Goal: Task Accomplishment & Management: Use online tool/utility

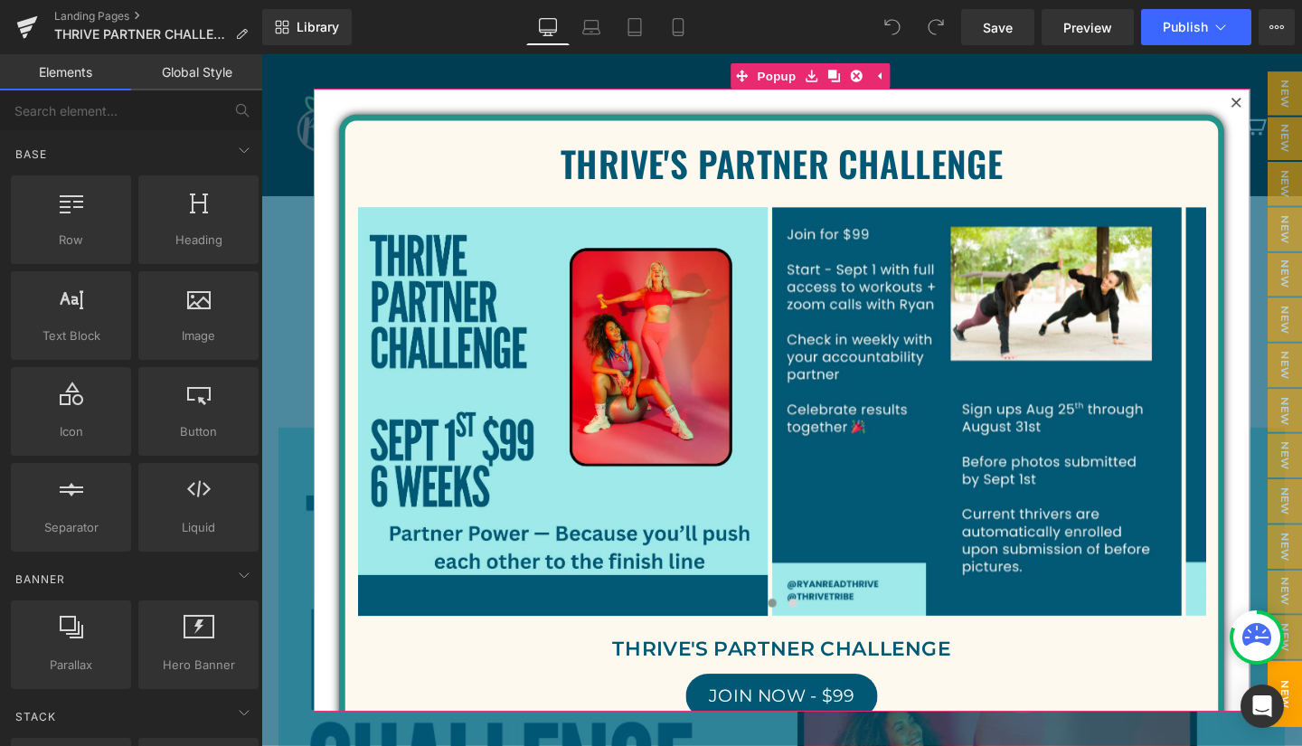
click at [1282, 105] on icon at bounding box center [1287, 105] width 10 height 10
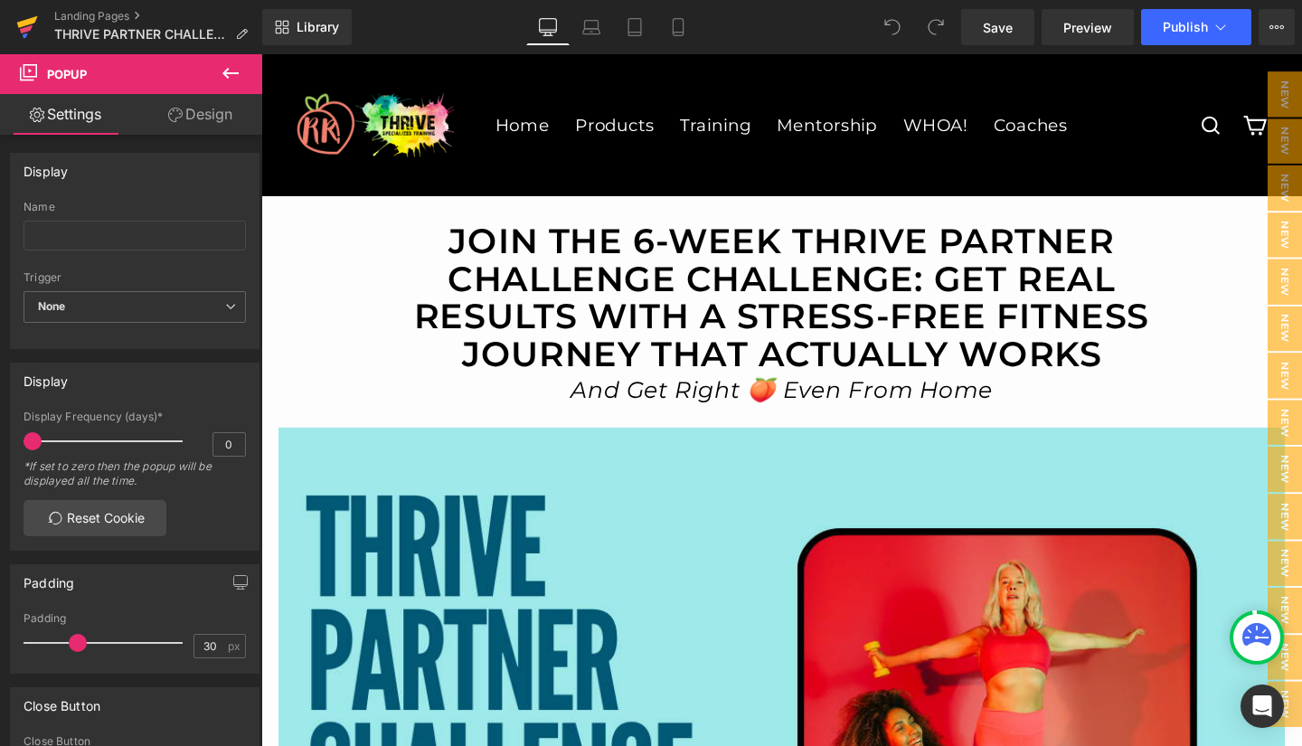
click at [27, 18] on icon at bounding box center [27, 27] width 22 height 45
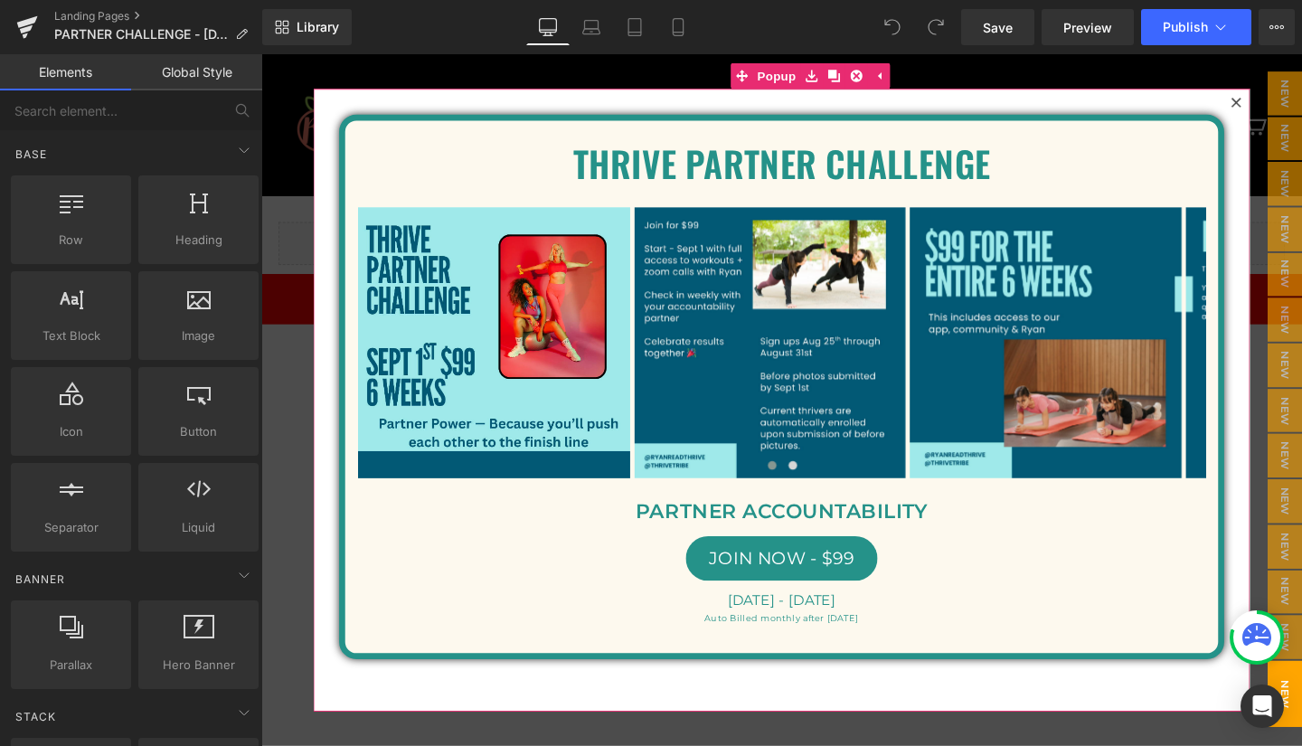
click at [1282, 103] on icon at bounding box center [1287, 105] width 10 height 10
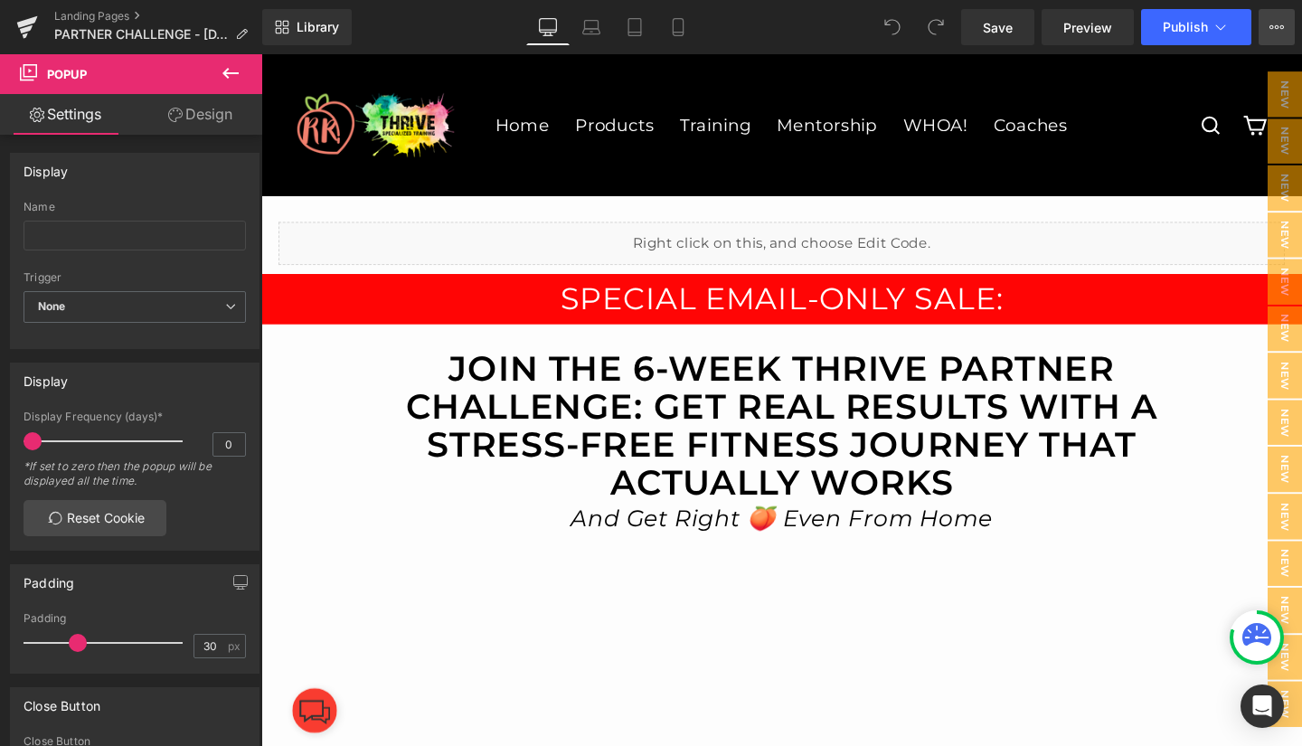
click at [1275, 29] on icon at bounding box center [1277, 27] width 14 height 14
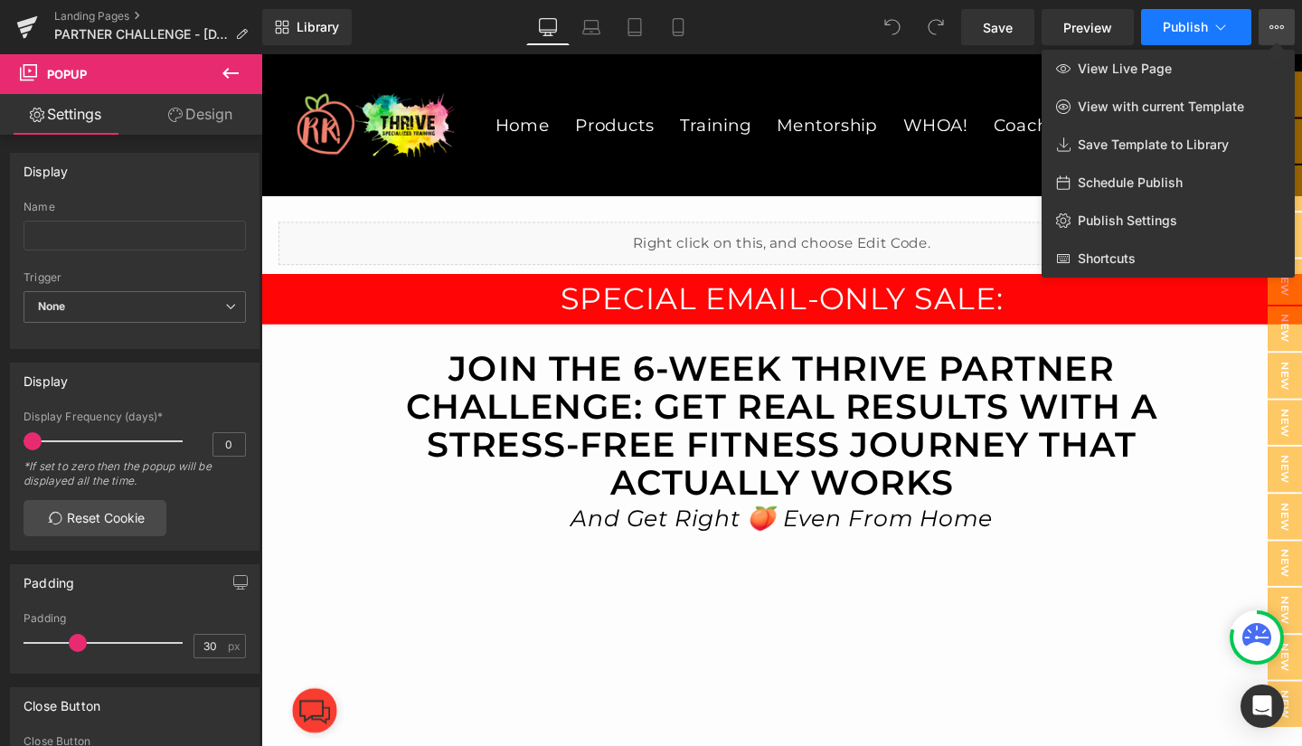
click at [1197, 31] on span "Publish" at bounding box center [1185, 27] width 45 height 14
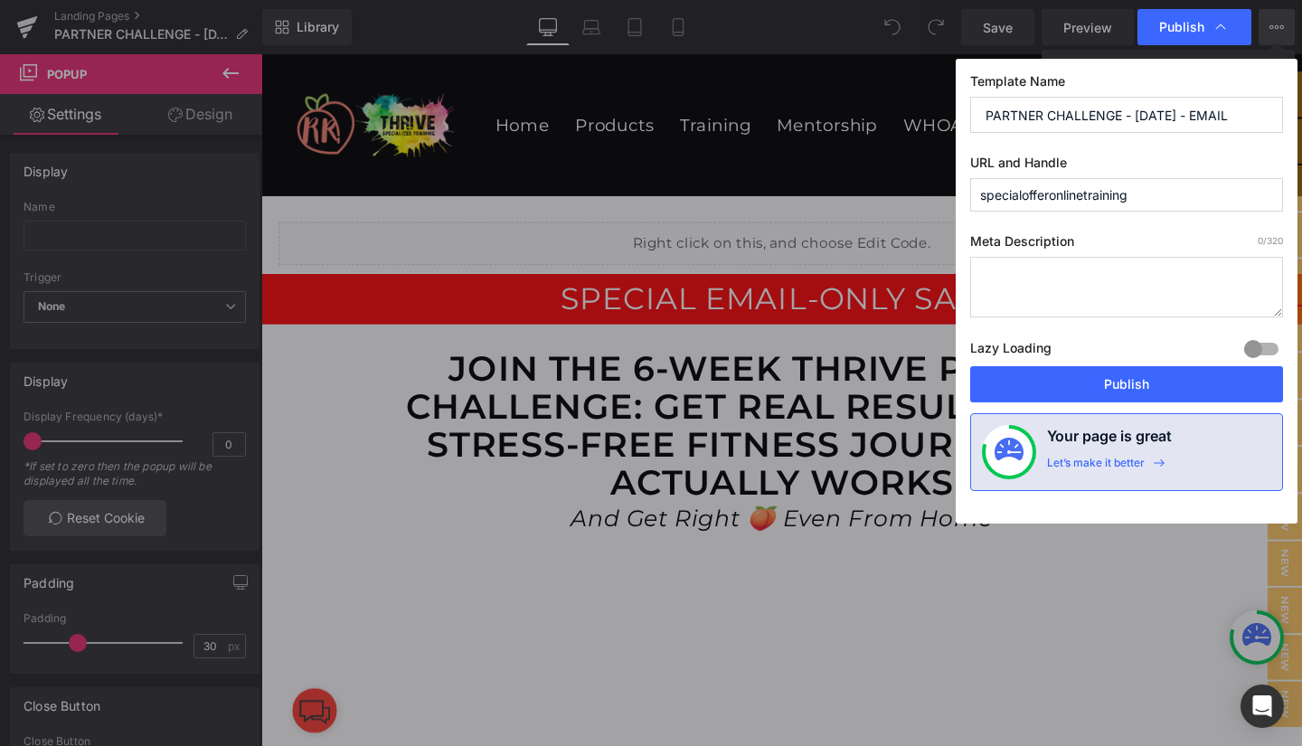
click at [1195, 192] on input "specialofferonlinetraining" at bounding box center [1126, 194] width 313 height 33
type input "specialofferonlinetraining6"
click at [1163, 358] on div "Lazy Loading Build Upgrade plan to unlock" at bounding box center [1126, 351] width 313 height 30
drag, startPoint x: 1137, startPoint y: 384, endPoint x: 936, endPoint y: 147, distance: 310.6
click at [1137, 384] on button "Publish" at bounding box center [1126, 384] width 313 height 36
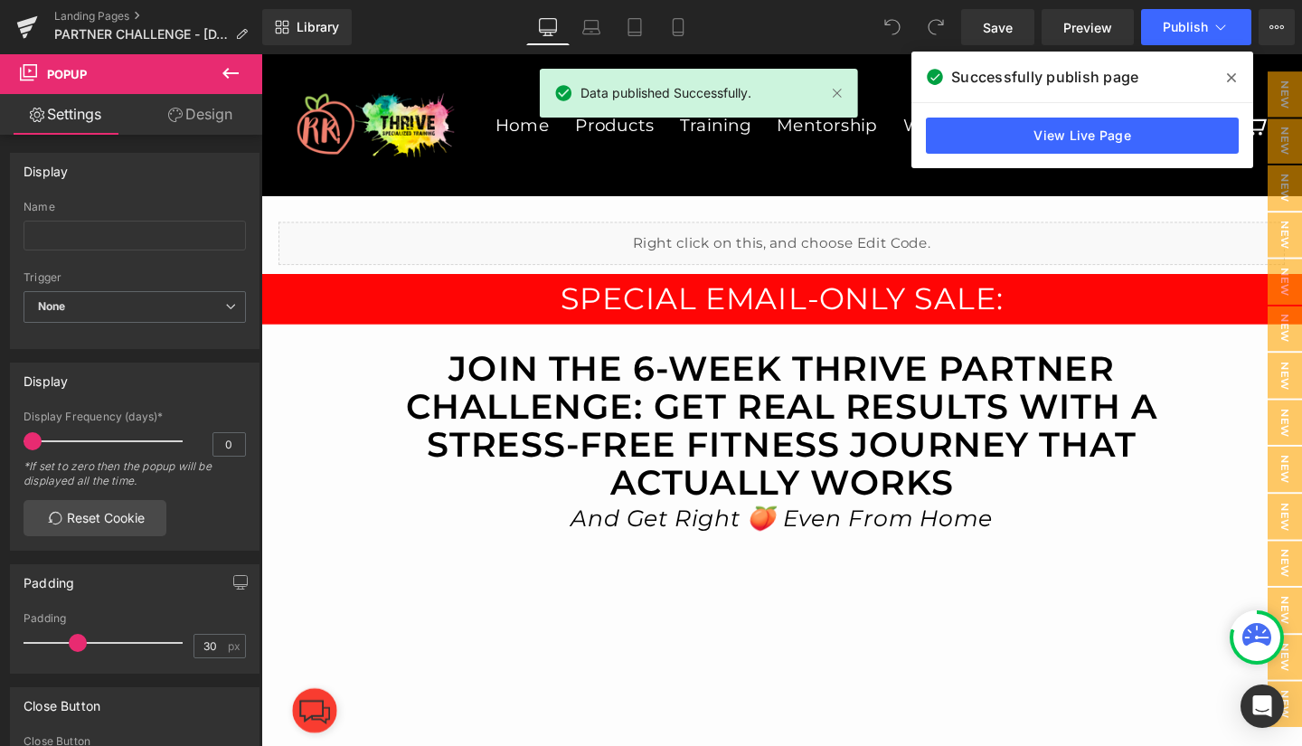
click at [1234, 77] on icon at bounding box center [1231, 78] width 9 height 14
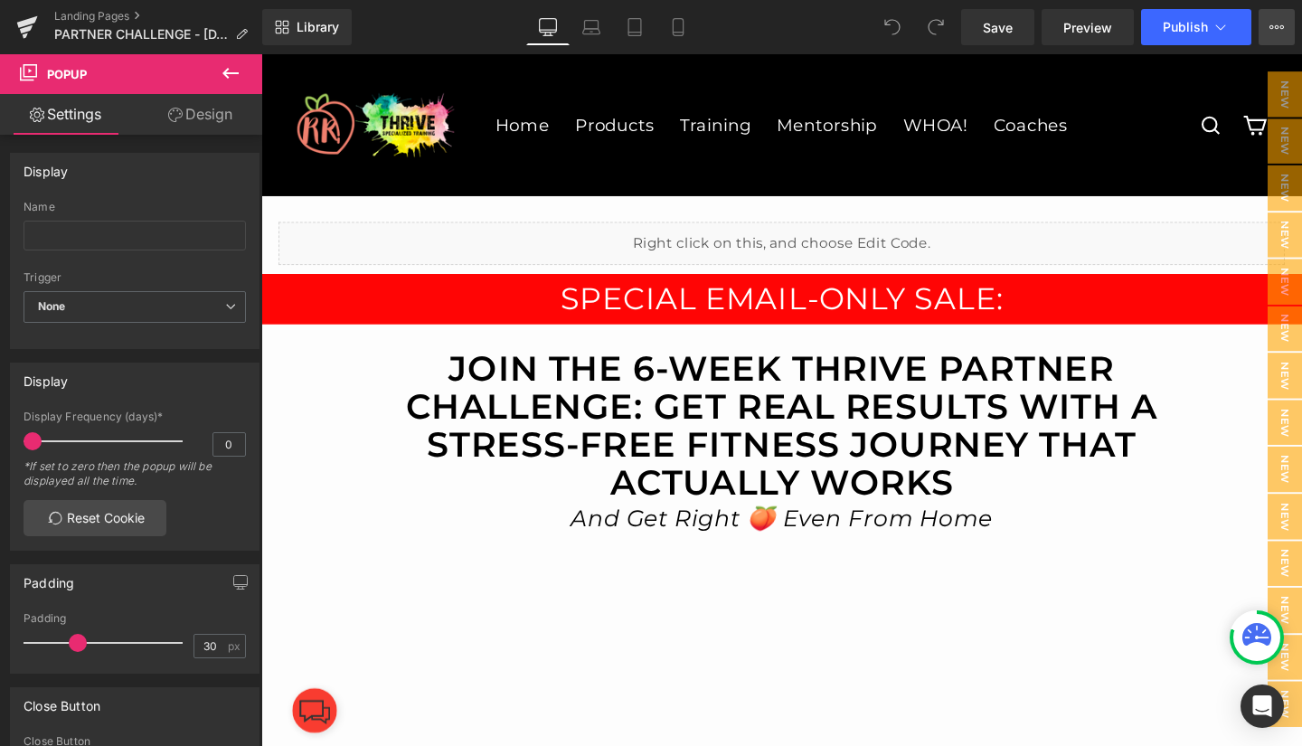
click at [1282, 20] on icon at bounding box center [1277, 27] width 14 height 14
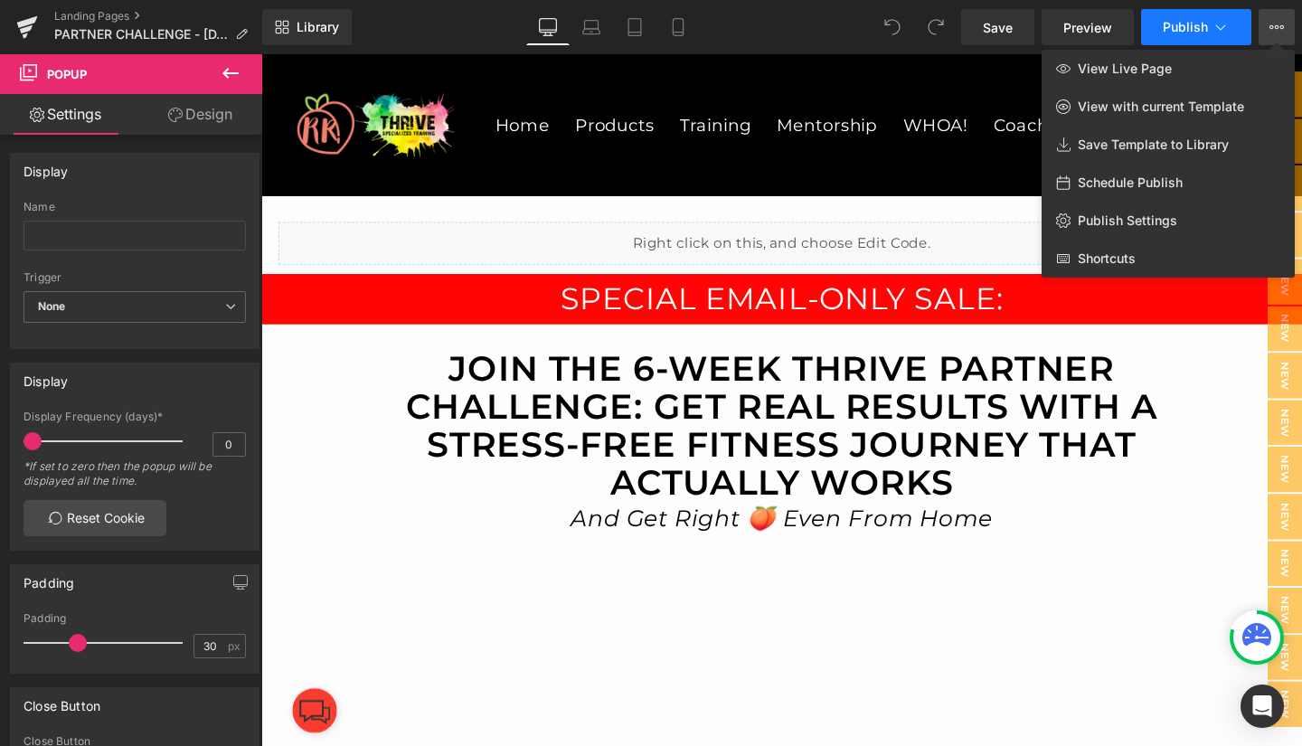
click at [1229, 22] on icon at bounding box center [1221, 27] width 18 height 18
click at [35, 16] on icon at bounding box center [27, 27] width 22 height 45
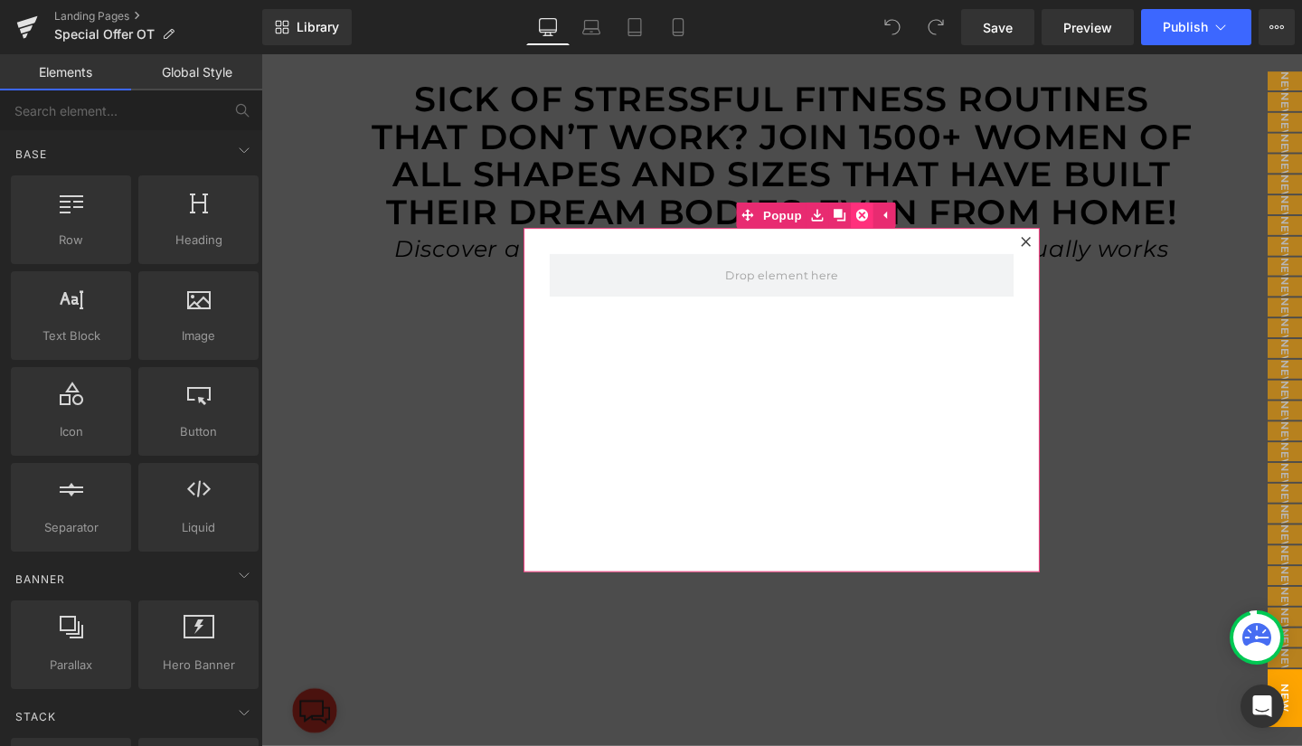
click at [887, 226] on icon at bounding box center [893, 223] width 13 height 13
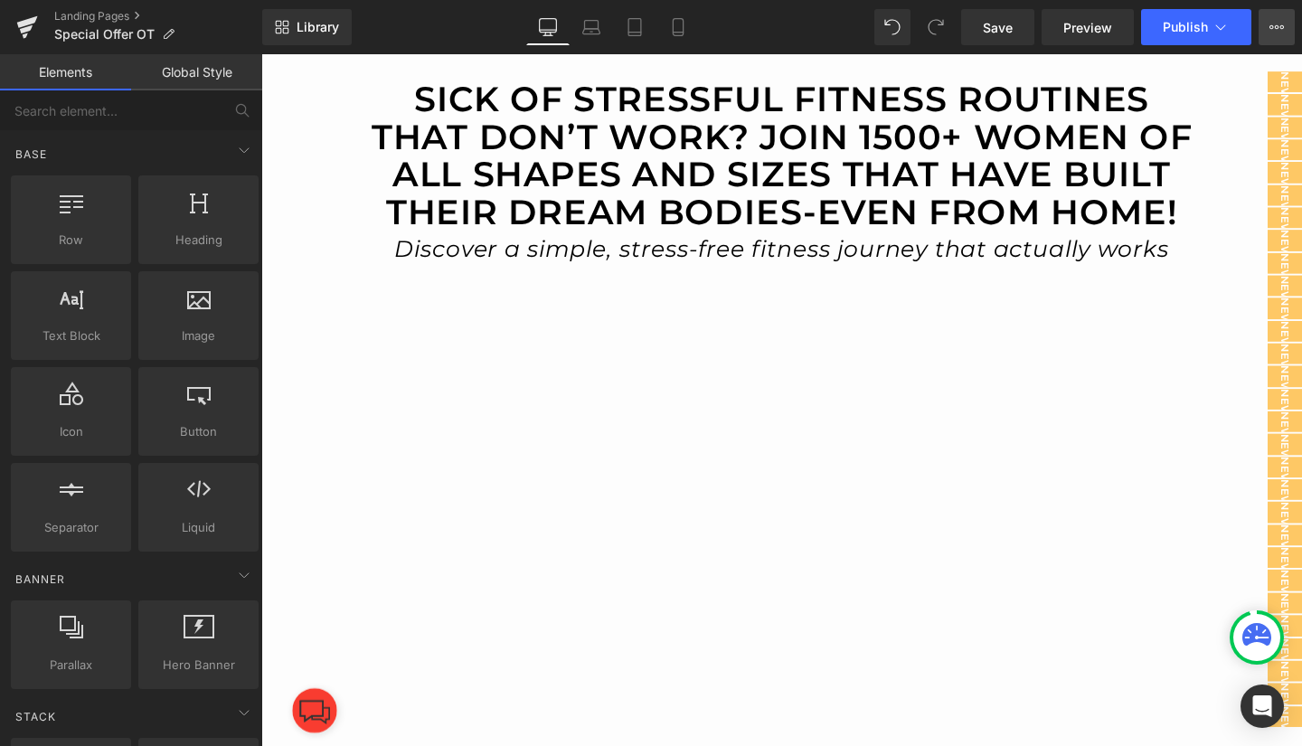
click at [1272, 24] on icon at bounding box center [1277, 27] width 14 height 14
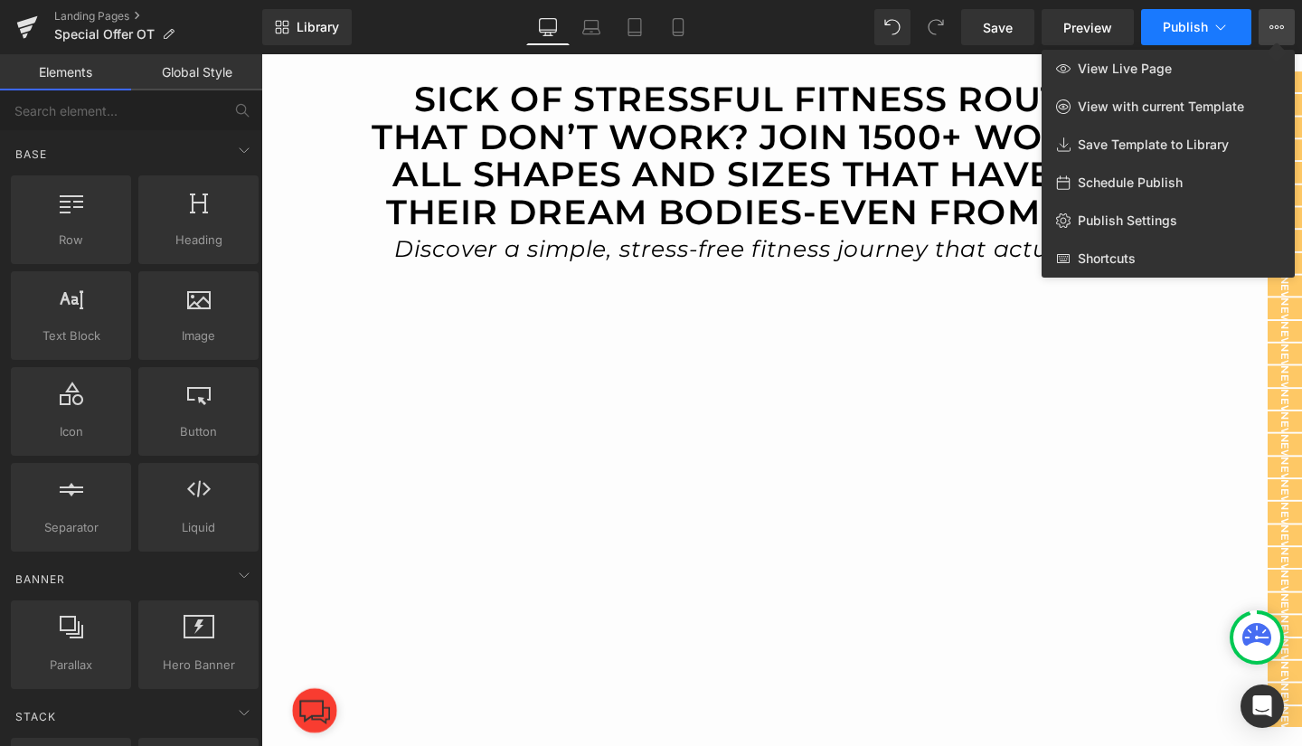
click at [1215, 26] on icon at bounding box center [1221, 27] width 18 height 18
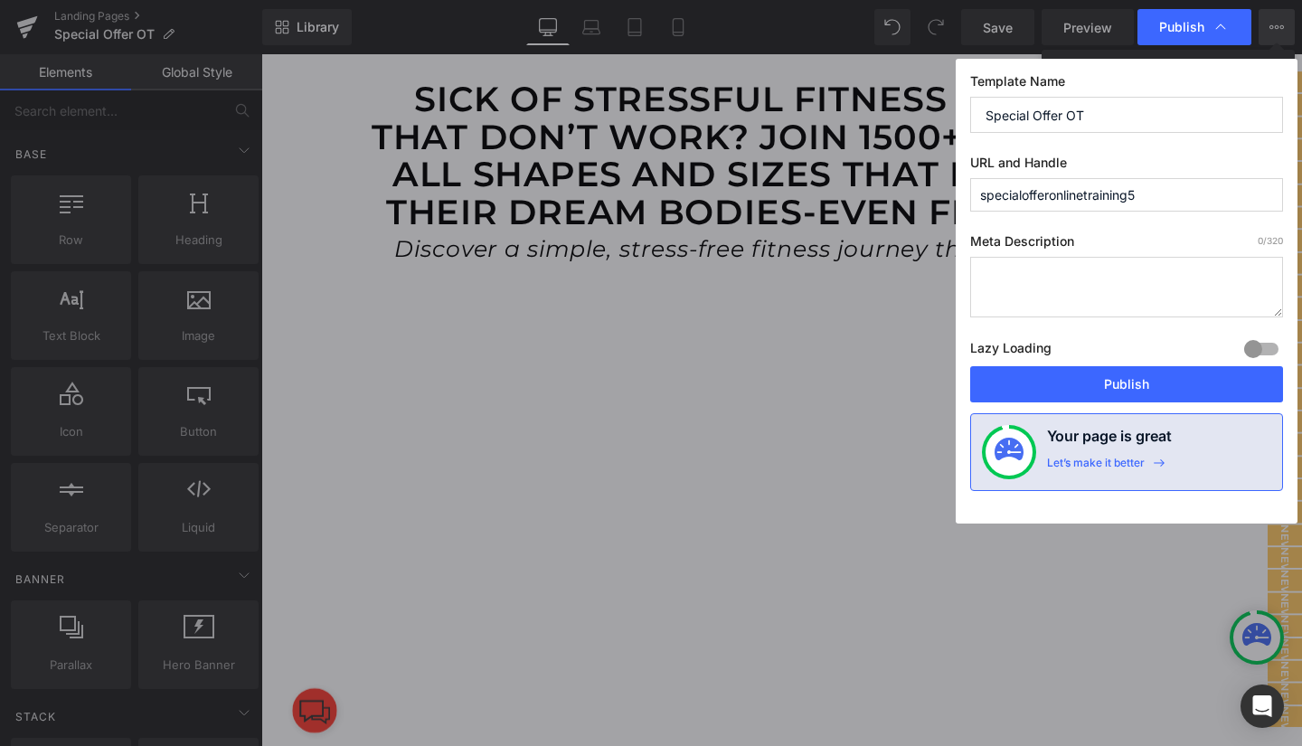
click at [1170, 189] on input "specialofferonlinetraining5" at bounding box center [1126, 194] width 313 height 33
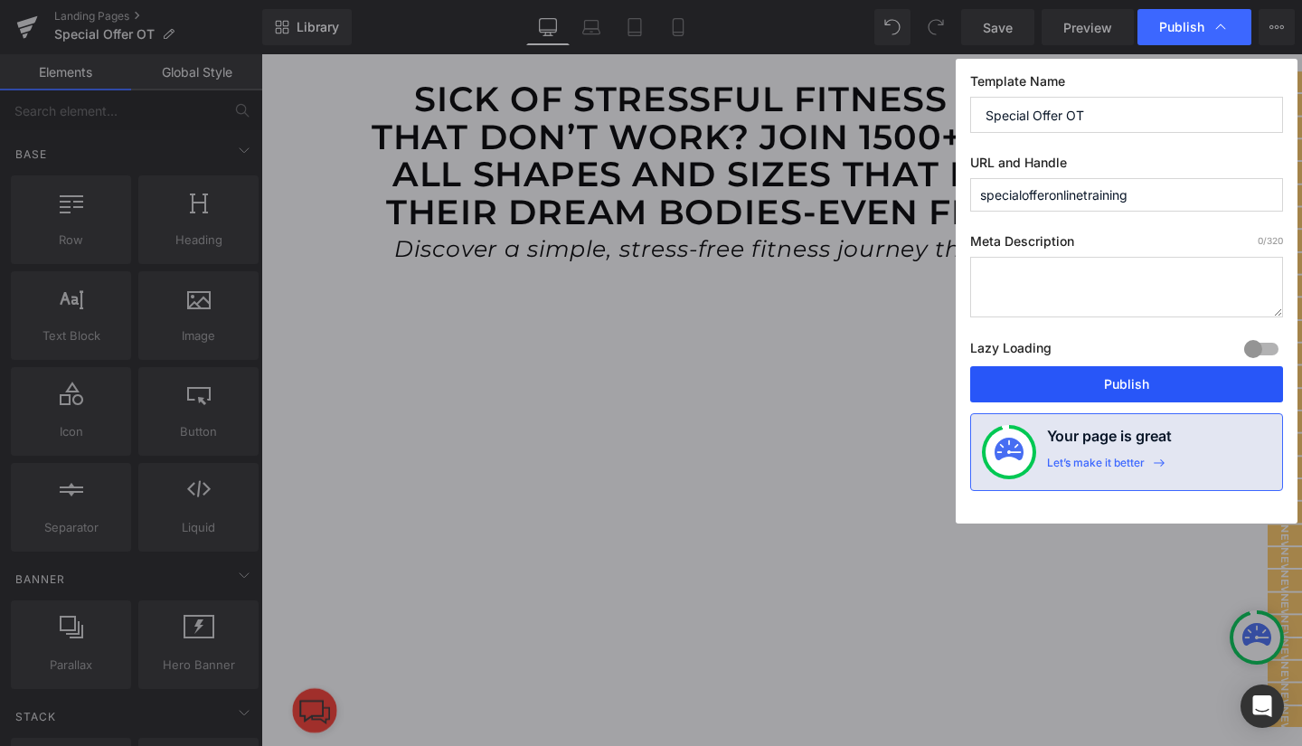
type input "specialofferonlinetraining"
click at [1128, 385] on button "Publish" at bounding box center [1126, 384] width 313 height 36
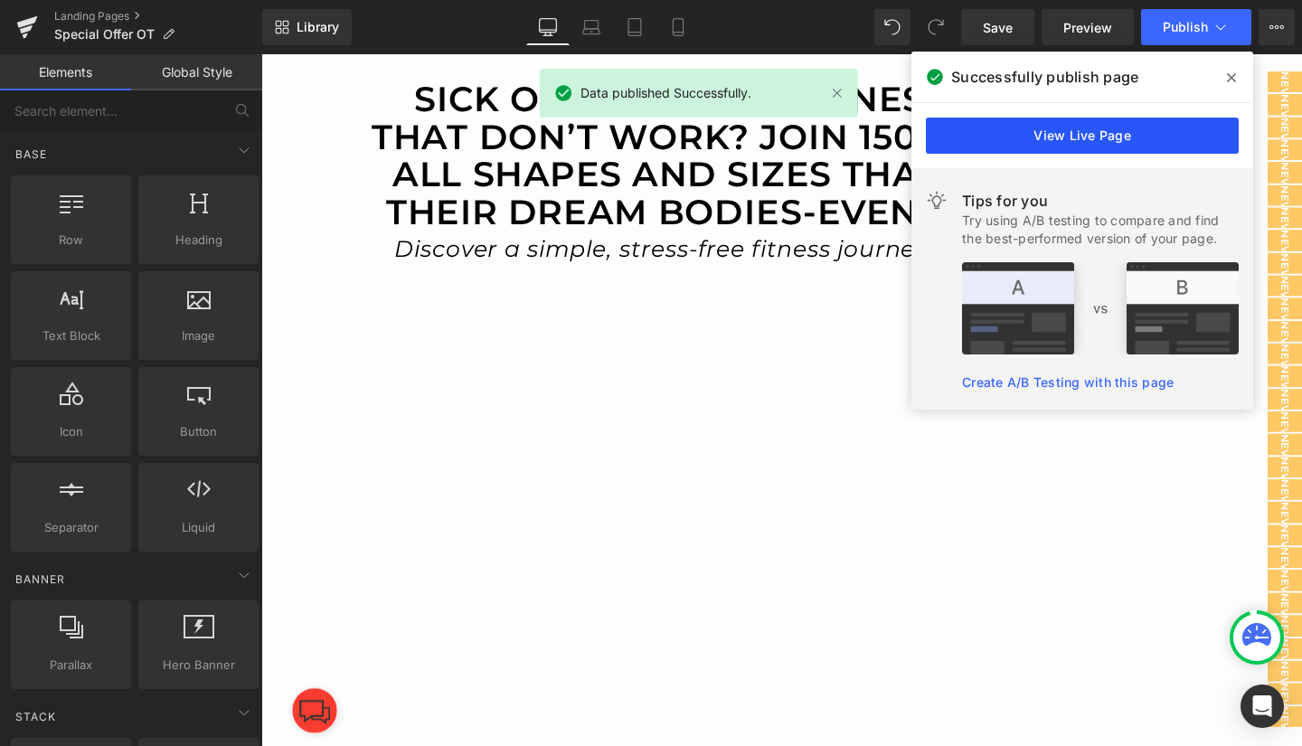
click at [1102, 132] on link "View Live Page" at bounding box center [1082, 136] width 313 height 36
